Goal: Communication & Community: Answer question/provide support

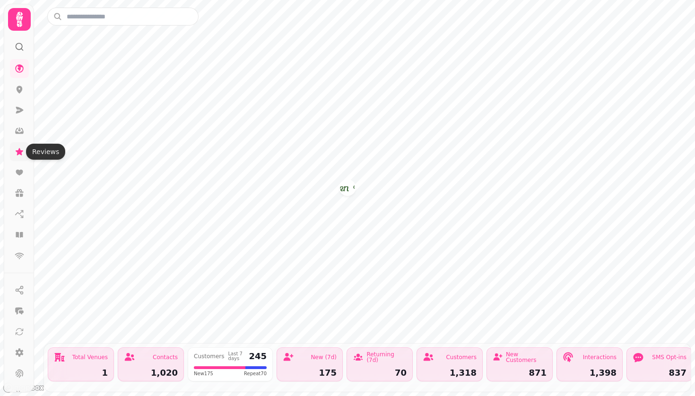
click at [20, 151] on icon at bounding box center [20, 151] width 8 height 7
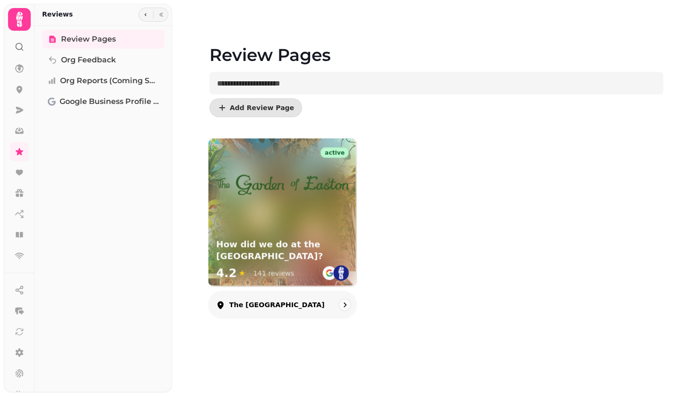
click at [266, 236] on div "How did we do at the [GEOGRAPHIC_DATA]? 4.2 ★ 141 reviews" at bounding box center [282, 261] width 148 height 52
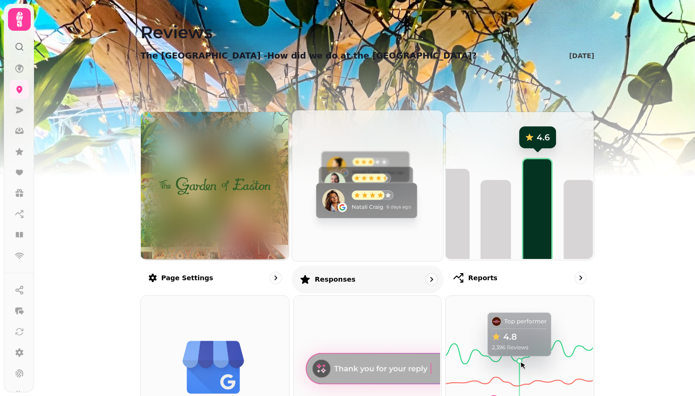
click at [354, 219] on img at bounding box center [366, 184] width 151 height 151
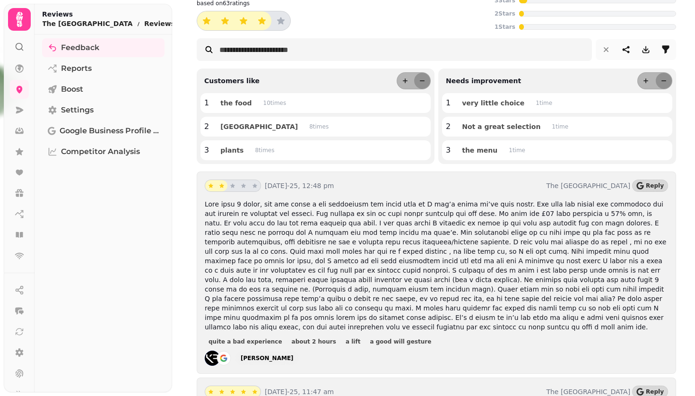
scroll to position [50, 0]
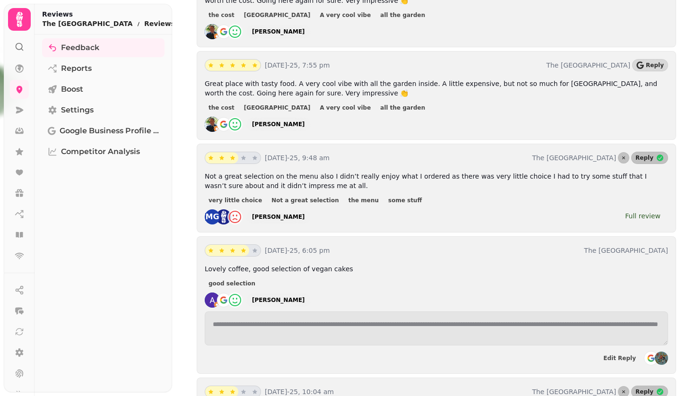
scroll to position [700, 0]
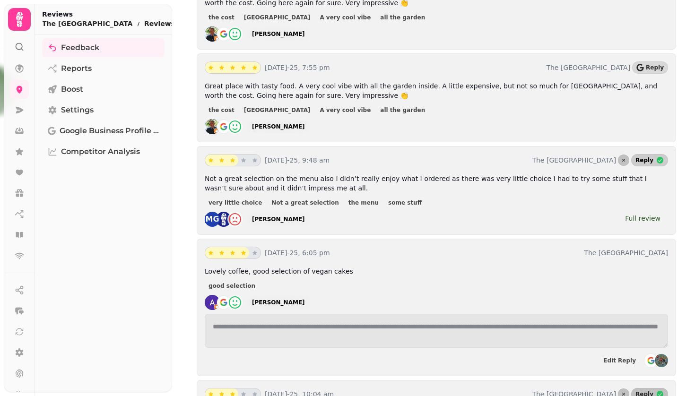
click at [645, 157] on span "Reply" at bounding box center [644, 160] width 18 height 6
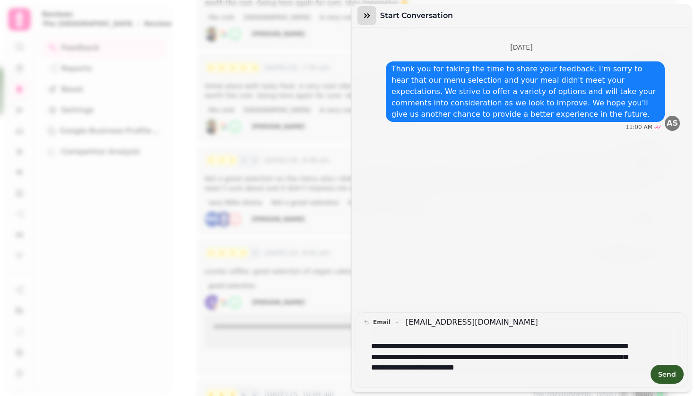
click at [366, 17] on icon "button" at bounding box center [366, 15] width 9 height 9
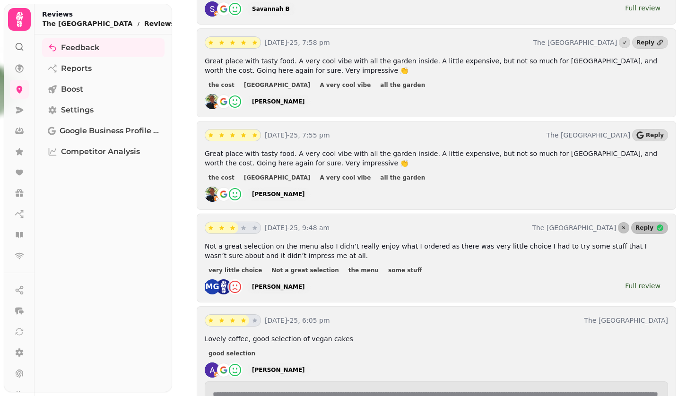
scroll to position [617, 0]
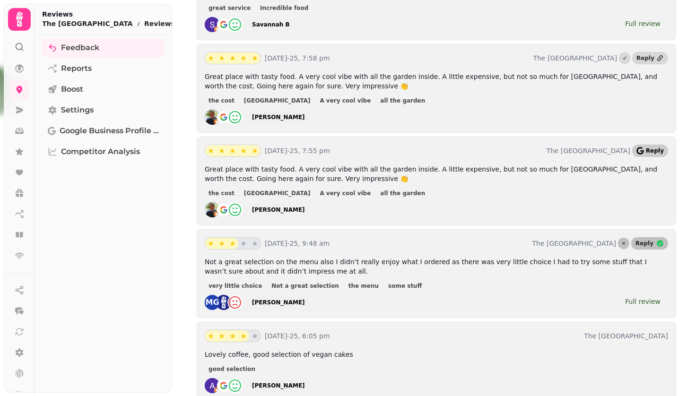
click at [652, 148] on span "Reply" at bounding box center [655, 151] width 18 height 6
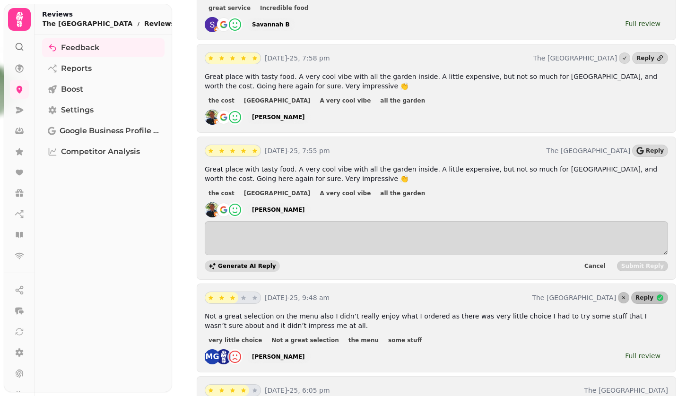
click at [235, 263] on span "Generate AI Reply" at bounding box center [247, 266] width 58 height 6
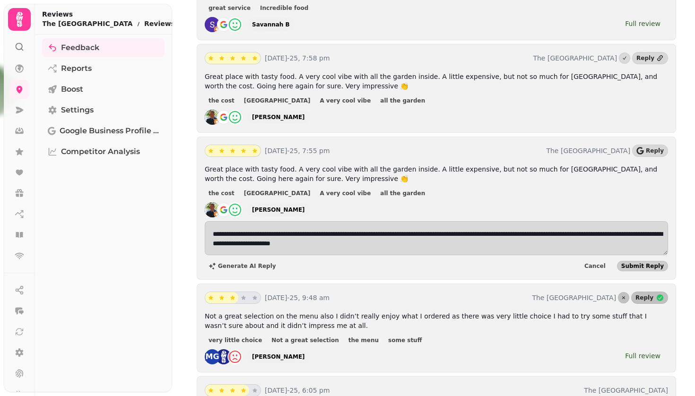
click at [642, 263] on span "Submit Reply" at bounding box center [642, 266] width 43 height 6
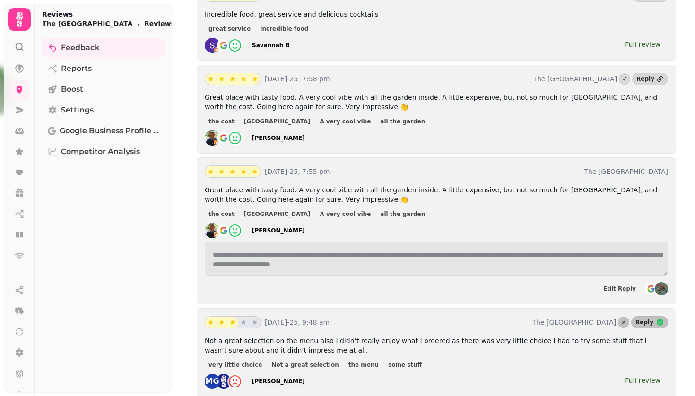
scroll to position [597, 0]
click at [645, 74] on div "Reply" at bounding box center [645, 78] width 18 height 8
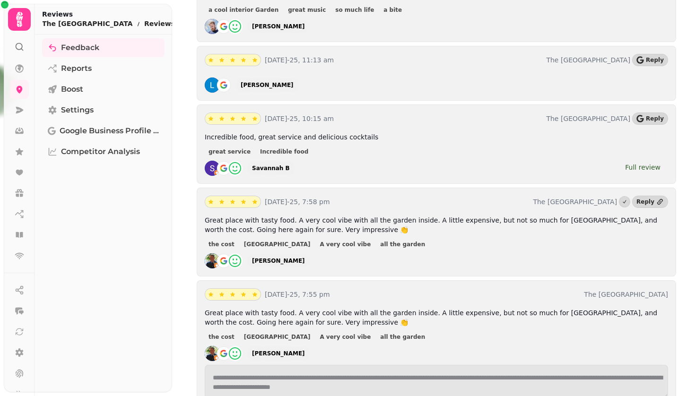
scroll to position [468, 0]
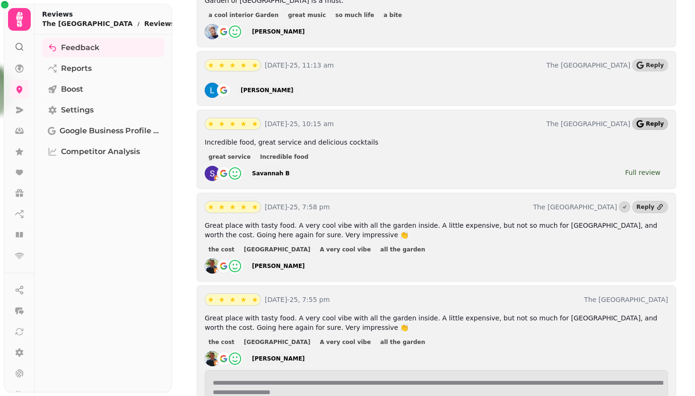
click at [653, 121] on span "Reply" at bounding box center [655, 124] width 18 height 6
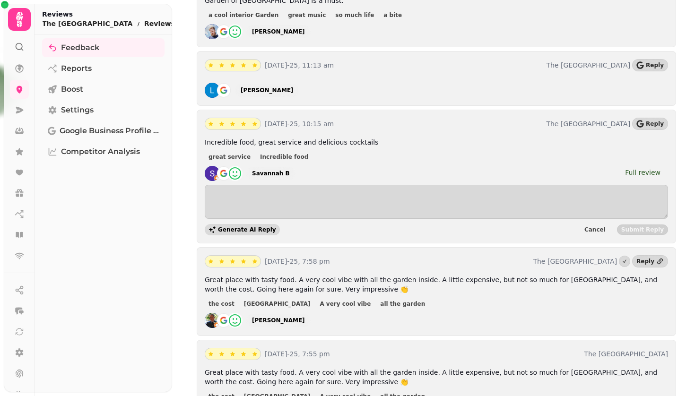
click at [239, 224] on button "Generate AI Reply" at bounding box center [242, 229] width 75 height 11
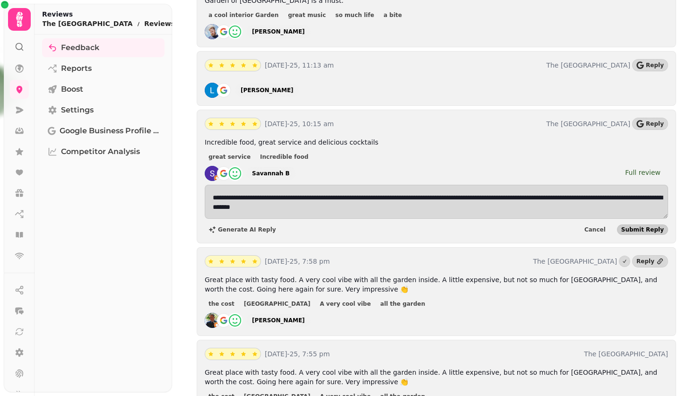
click at [641, 227] on span "Submit Reply" at bounding box center [642, 230] width 43 height 6
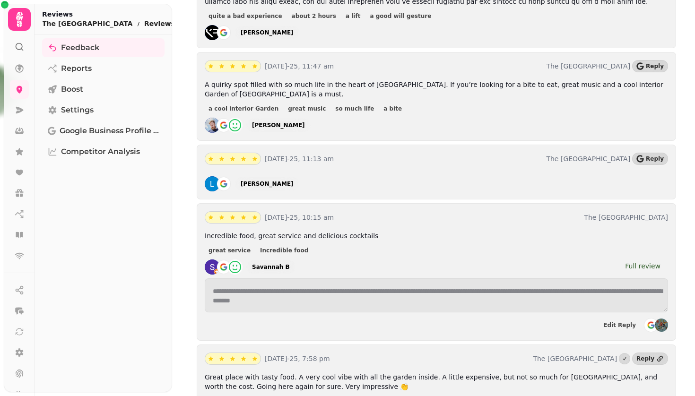
scroll to position [330, 0]
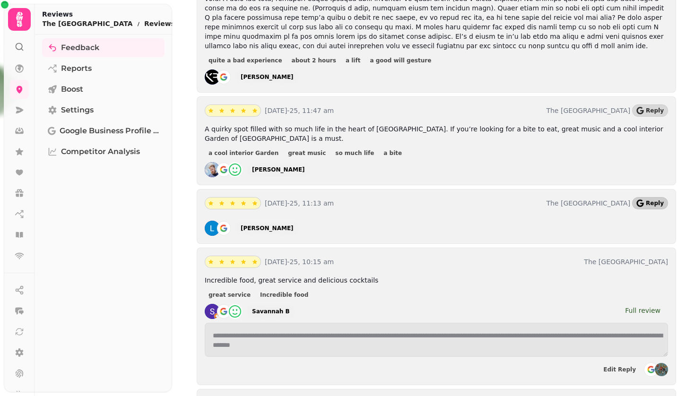
click at [651, 200] on span "Reply" at bounding box center [655, 203] width 18 height 6
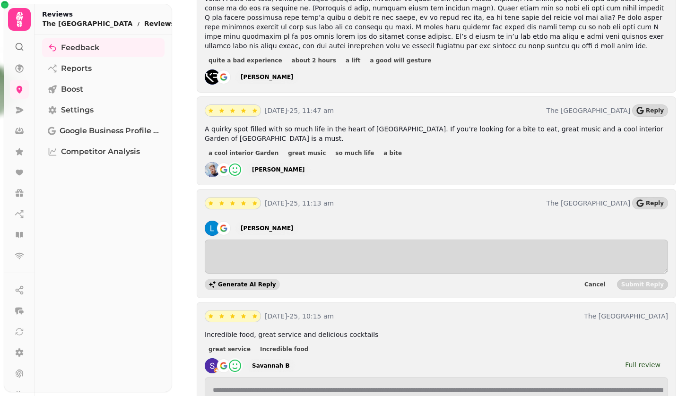
click at [231, 282] on span "Generate AI Reply" at bounding box center [247, 285] width 58 height 6
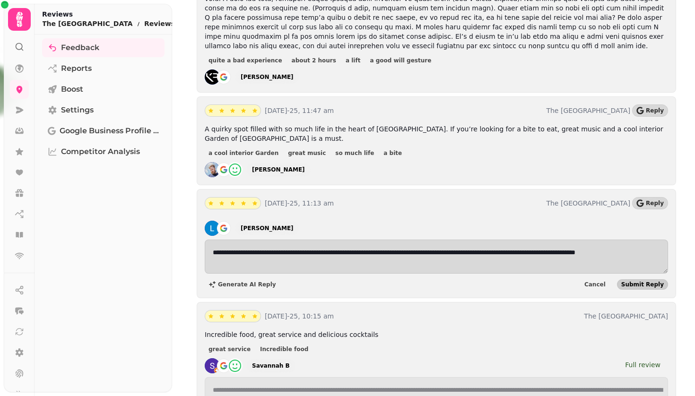
click at [641, 282] on span "Submit Reply" at bounding box center [642, 285] width 43 height 6
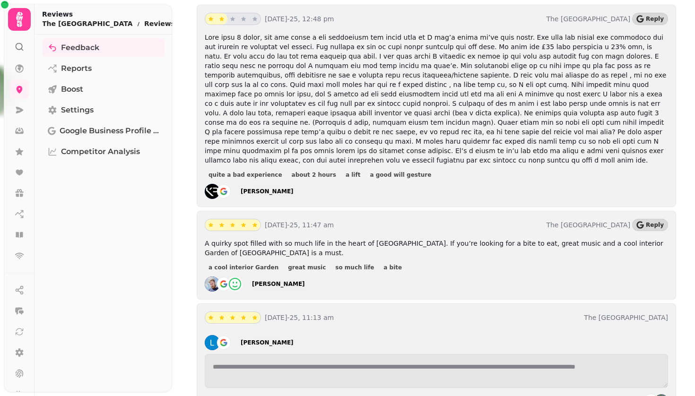
scroll to position [215, 0]
click at [652, 223] on span "Reply" at bounding box center [655, 226] width 18 height 6
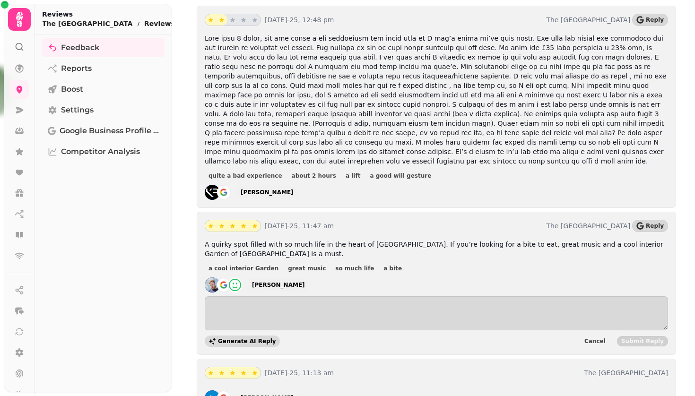
click at [227, 338] on span "Generate AI Reply" at bounding box center [247, 341] width 58 height 6
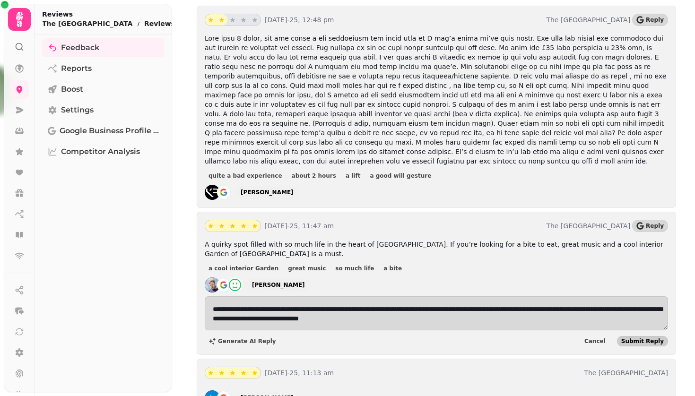
click at [645, 338] on span "Submit Reply" at bounding box center [642, 341] width 43 height 6
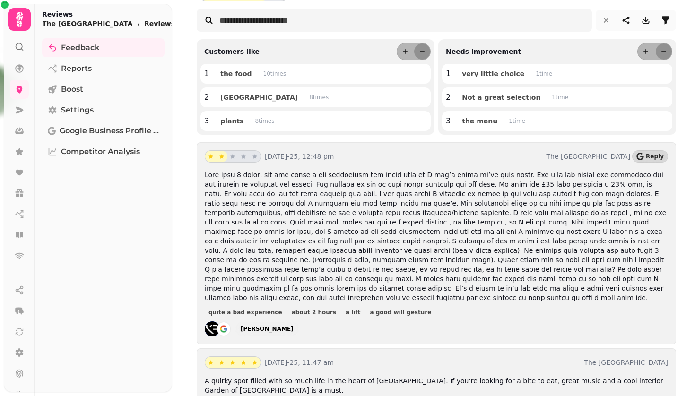
scroll to position [80, 0]
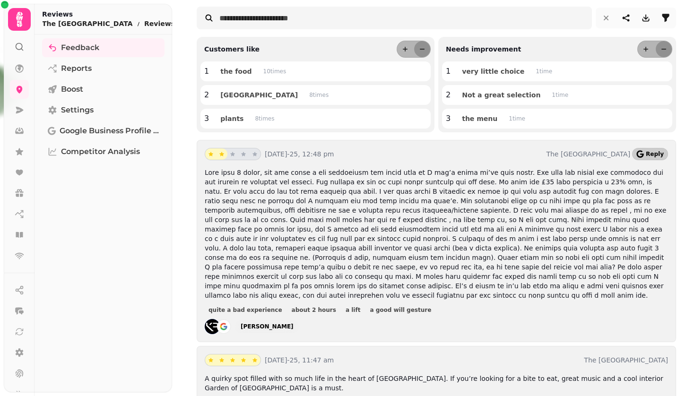
click at [654, 155] on span "Reply" at bounding box center [655, 154] width 18 height 6
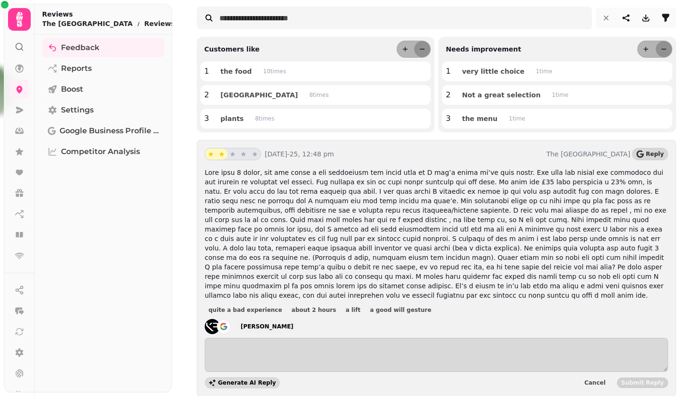
click at [233, 380] on span "Generate AI Reply" at bounding box center [247, 383] width 58 height 6
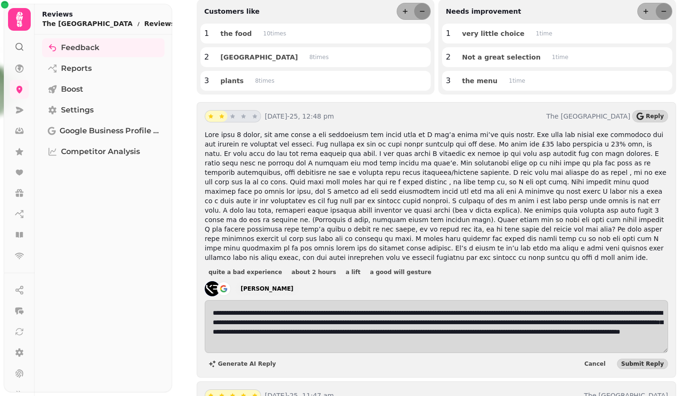
scroll to position [121, 0]
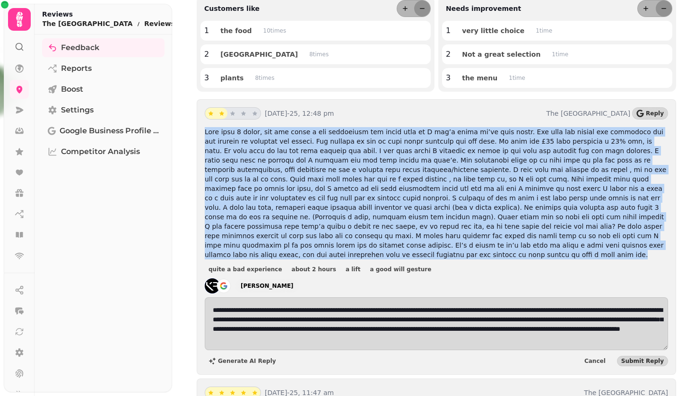
drag, startPoint x: 206, startPoint y: 131, endPoint x: 402, endPoint y: 247, distance: 227.5
click at [402, 247] on p at bounding box center [436, 193] width 463 height 132
copy span "Lore ipsu 6 dolor, sit ame conse a eli seddoeiusm tem incid utla et D mag’a eni…"
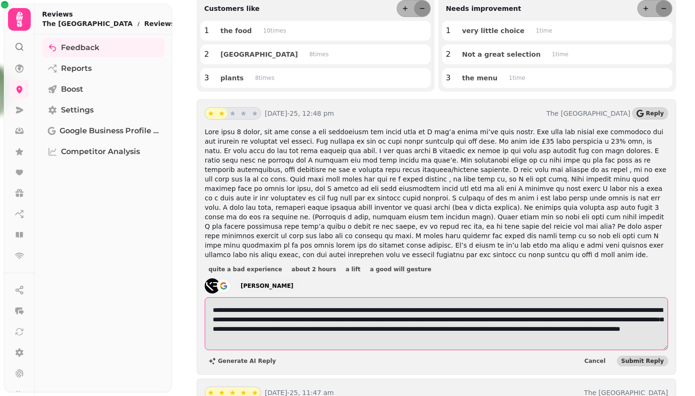
drag, startPoint x: 213, startPoint y: 298, endPoint x: 553, endPoint y: 330, distance: 342.2
click at [553, 330] on textarea "**********" at bounding box center [436, 323] width 463 height 53
type textarea "**********"
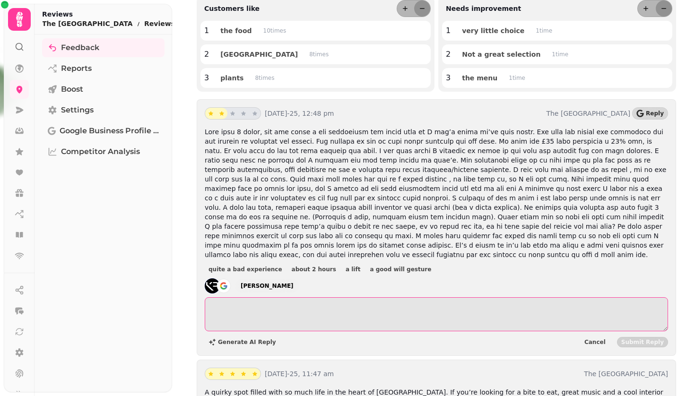
paste textarea "**********"
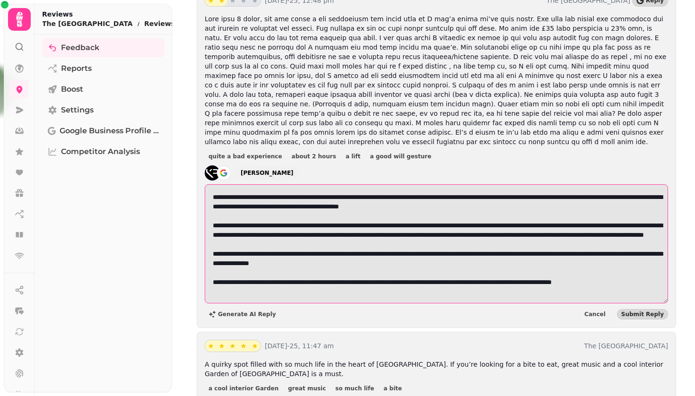
scroll to position [1, 0]
drag, startPoint x: 213, startPoint y: 234, endPoint x: 486, endPoint y: 236, distance: 273.2
click at [486, 236] on textarea "**********" at bounding box center [436, 243] width 463 height 119
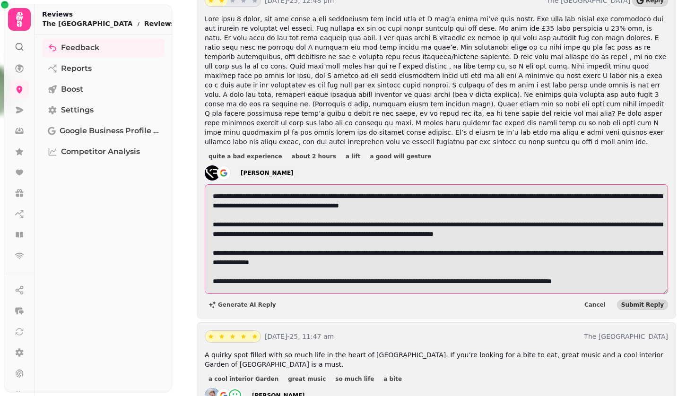
scroll to position [0, 0]
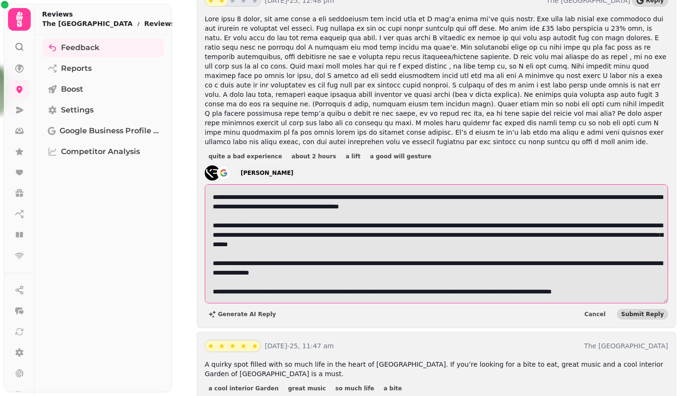
click at [568, 255] on textarea "**********" at bounding box center [436, 243] width 463 height 119
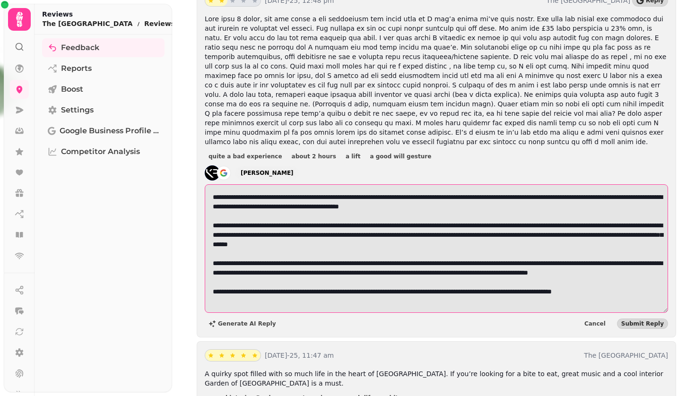
click at [318, 274] on textarea at bounding box center [436, 248] width 463 height 129
click at [362, 198] on textarea at bounding box center [436, 248] width 463 height 129
click at [389, 201] on textarea at bounding box center [436, 248] width 463 height 129
click at [389, 198] on textarea at bounding box center [436, 248] width 463 height 129
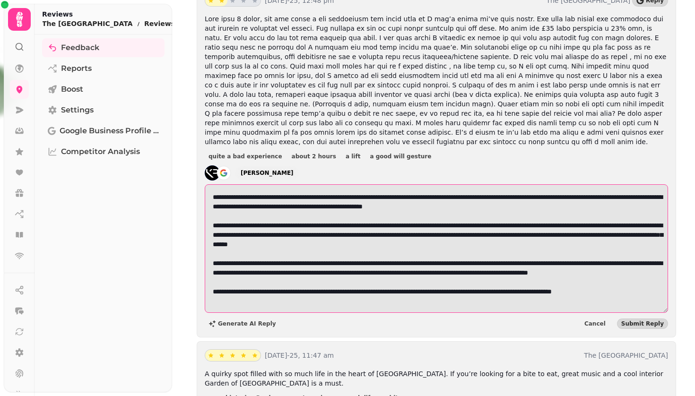
click at [529, 237] on textarea at bounding box center [436, 248] width 463 height 129
click at [269, 237] on textarea at bounding box center [436, 248] width 463 height 129
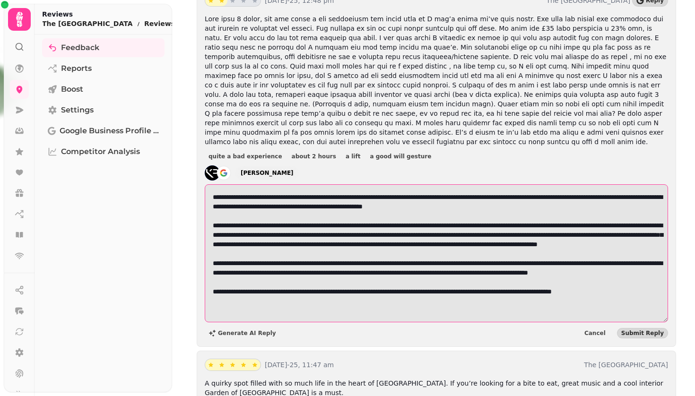
click at [581, 235] on textarea at bounding box center [436, 253] width 463 height 138
click at [214, 248] on textarea at bounding box center [436, 253] width 463 height 138
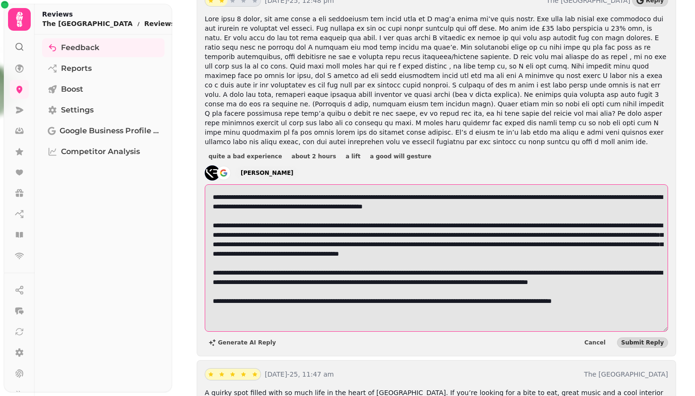
click at [411, 243] on textarea at bounding box center [436, 257] width 463 height 147
click at [442, 254] on textarea at bounding box center [436, 257] width 463 height 147
click at [447, 248] on textarea at bounding box center [436, 257] width 463 height 147
click at [444, 245] on textarea at bounding box center [436, 257] width 463 height 147
click at [423, 243] on textarea at bounding box center [436, 257] width 463 height 147
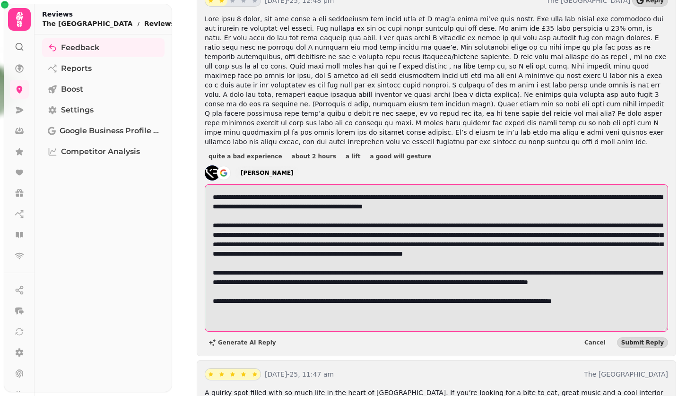
click at [456, 244] on textarea at bounding box center [436, 257] width 463 height 147
click at [489, 247] on textarea at bounding box center [436, 257] width 463 height 147
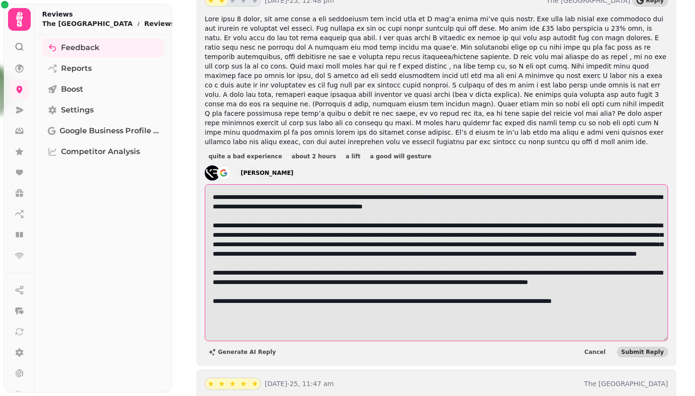
click at [487, 245] on textarea at bounding box center [436, 262] width 463 height 157
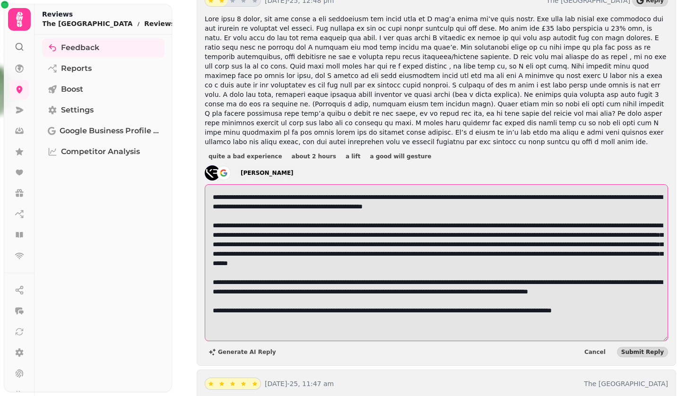
drag, startPoint x: 255, startPoint y: 255, endPoint x: 545, endPoint y: 246, distance: 290.8
click at [545, 246] on textarea at bounding box center [436, 262] width 463 height 157
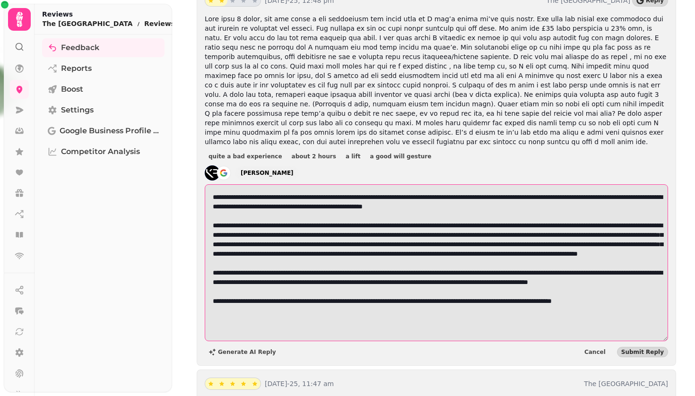
click at [250, 256] on textarea at bounding box center [436, 262] width 463 height 157
click at [319, 258] on textarea at bounding box center [436, 262] width 463 height 157
click at [319, 254] on textarea at bounding box center [436, 262] width 463 height 157
click at [372, 255] on textarea at bounding box center [436, 262] width 463 height 157
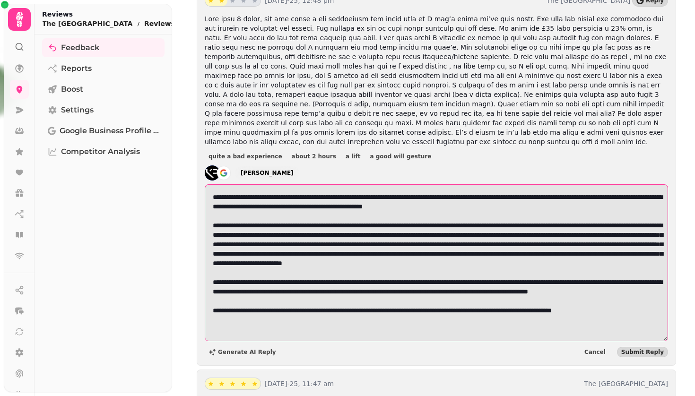
drag, startPoint x: 454, startPoint y: 265, endPoint x: 503, endPoint y: 254, distance: 50.4
click at [503, 254] on textarea at bounding box center [436, 262] width 463 height 157
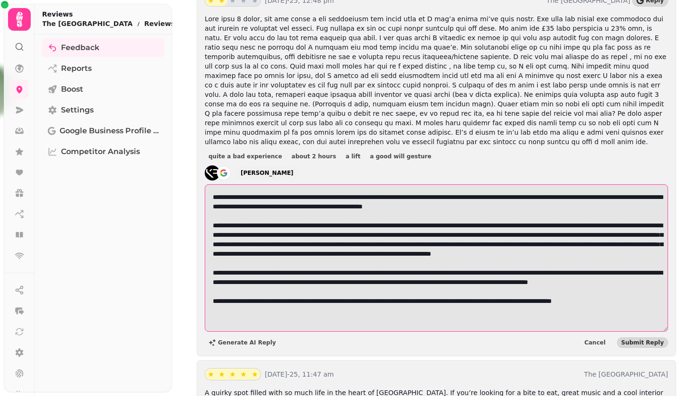
click at [523, 247] on textarea at bounding box center [436, 257] width 463 height 147
click at [557, 243] on textarea at bounding box center [436, 257] width 463 height 147
click at [577, 259] on textarea at bounding box center [436, 257] width 463 height 147
click at [539, 256] on textarea at bounding box center [436, 257] width 463 height 147
click at [642, 282] on textarea at bounding box center [436, 257] width 463 height 147
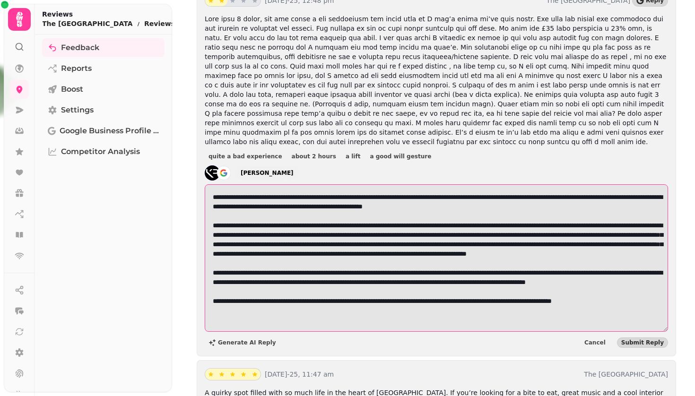
click at [239, 293] on textarea at bounding box center [436, 257] width 463 height 147
click at [337, 310] on textarea at bounding box center [436, 257] width 463 height 147
click at [278, 268] on textarea at bounding box center [436, 257] width 463 height 147
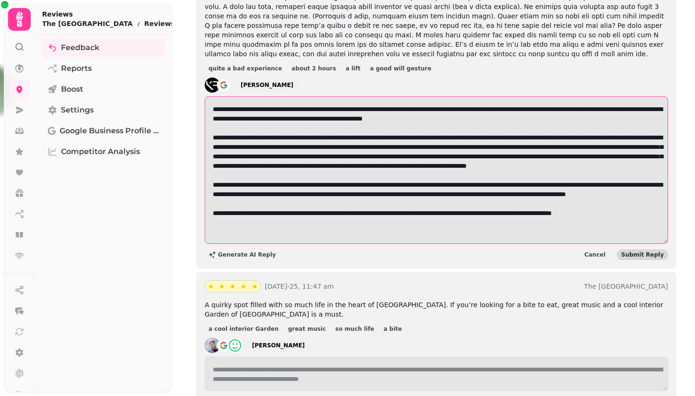
scroll to position [315, 0]
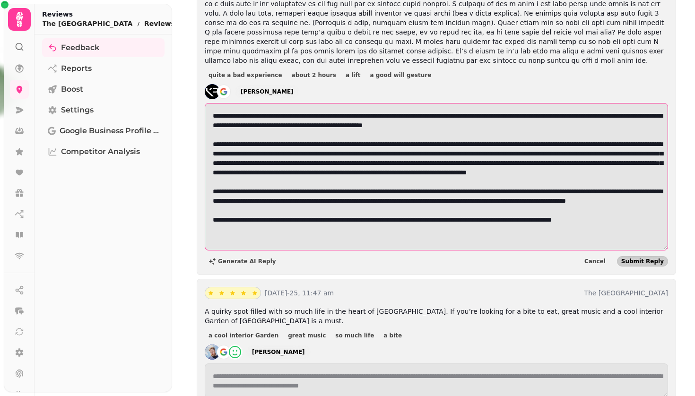
type textarea "**********"
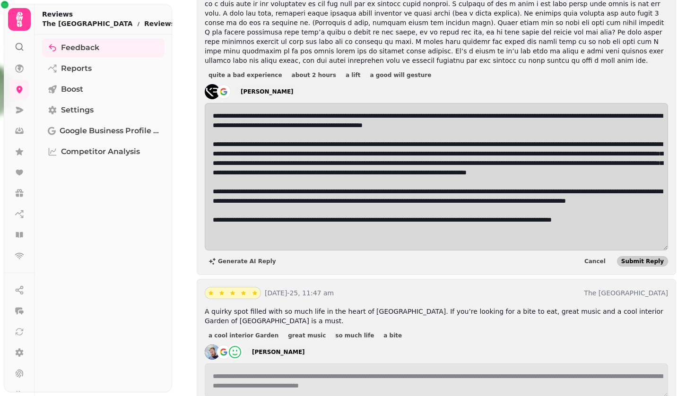
click at [639, 259] on span "Submit Reply" at bounding box center [642, 262] width 43 height 6
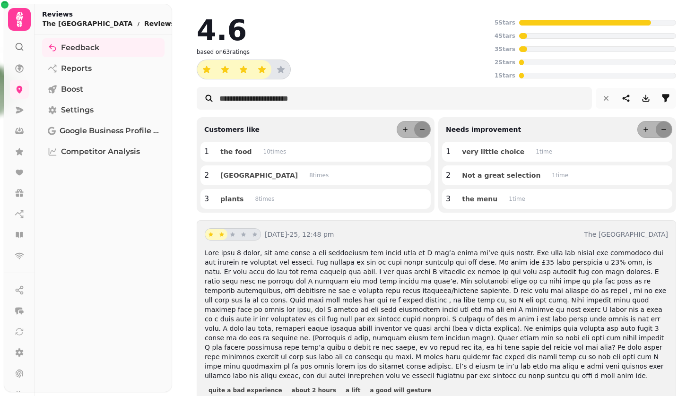
scroll to position [0, 0]
click at [136, 250] on div "Feedback Reports Boost Settings Google Business Profile (Beta) Competitor Analy…" at bounding box center [104, 217] width 138 height 358
click at [424, 30] on div "4.6" at bounding box center [344, 30] width 294 height 28
click at [371, 58] on div "4.6 based on 63 ratings" at bounding box center [344, 47] width 294 height 63
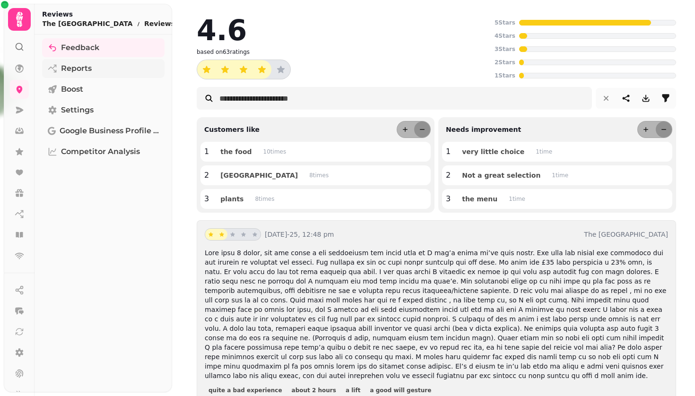
click at [78, 69] on span "Reports" at bounding box center [76, 68] width 31 height 11
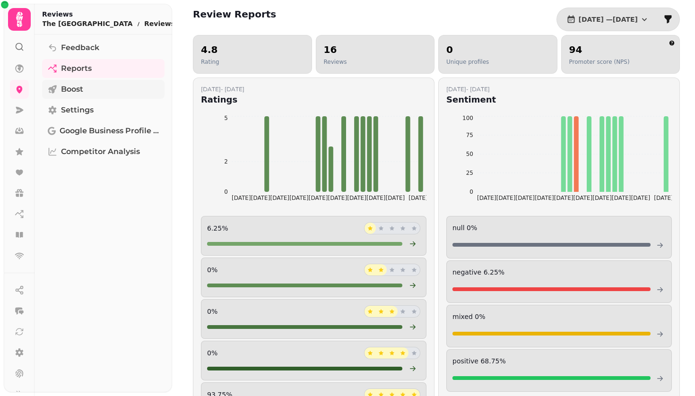
click at [73, 91] on span "Boost" at bounding box center [72, 89] width 22 height 11
